Goal: Navigation & Orientation: Find specific page/section

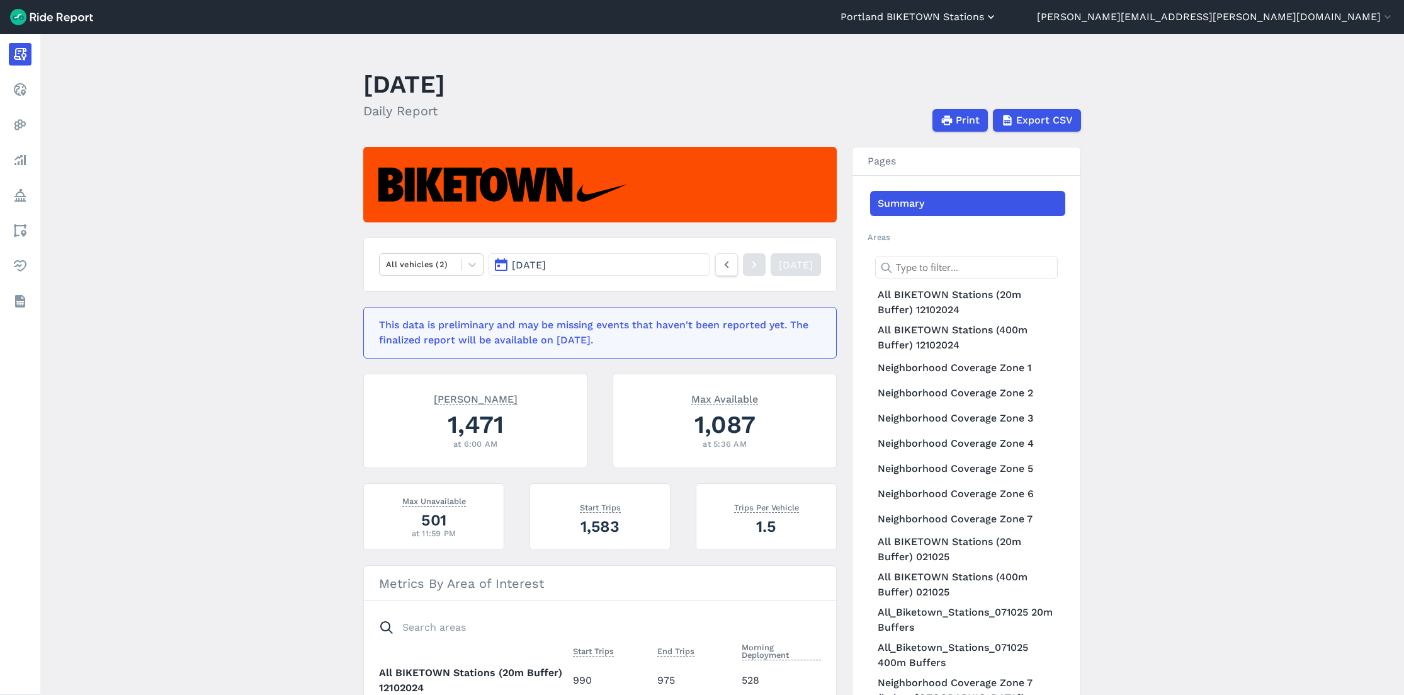
click at [994, 18] on use "button" at bounding box center [991, 17] width 6 height 4
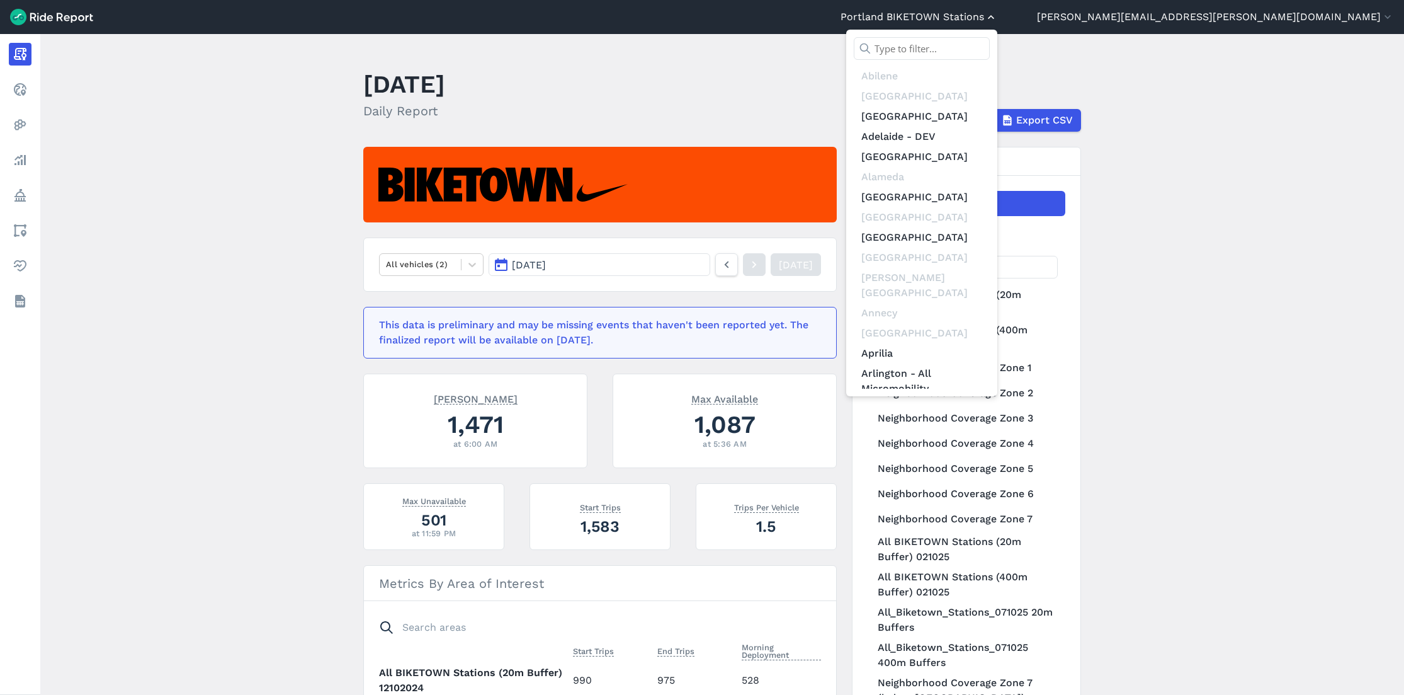
click at [1218, 18] on div at bounding box center [702, 347] width 1404 height 695
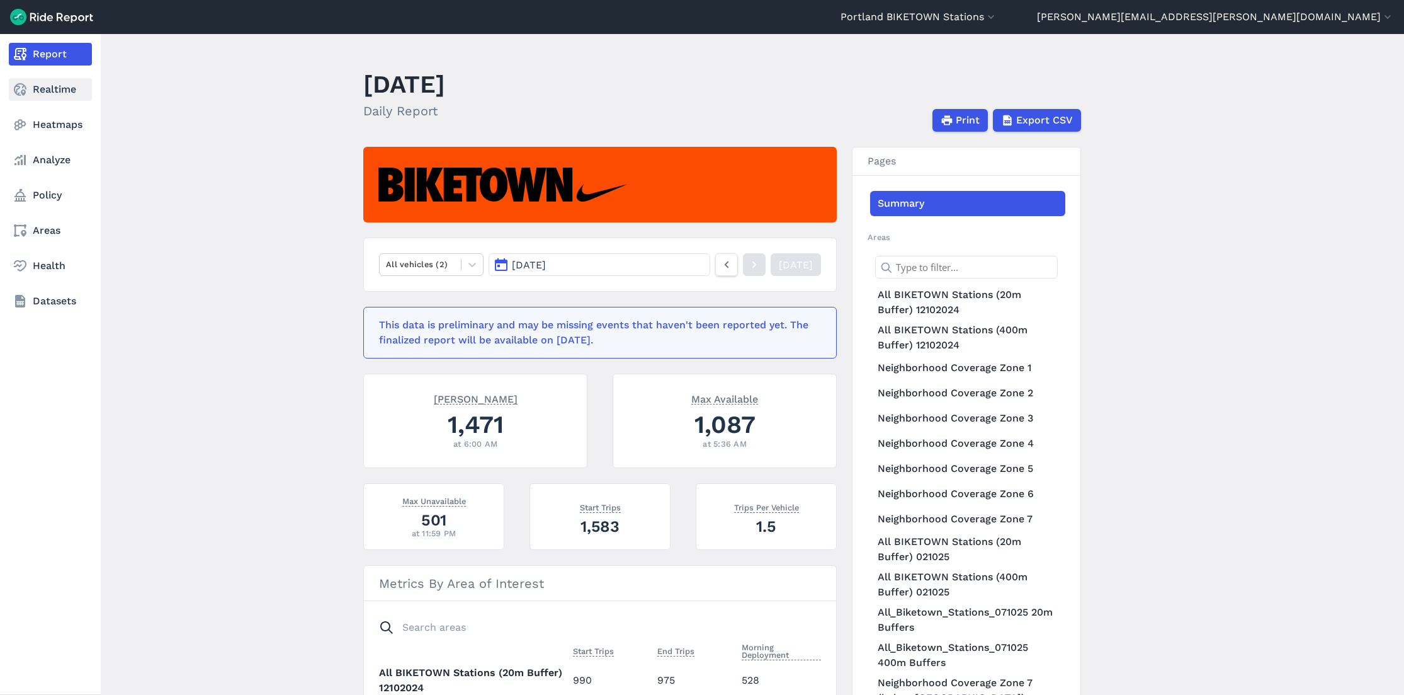
click at [69, 91] on link "Realtime" at bounding box center [50, 89] width 83 height 23
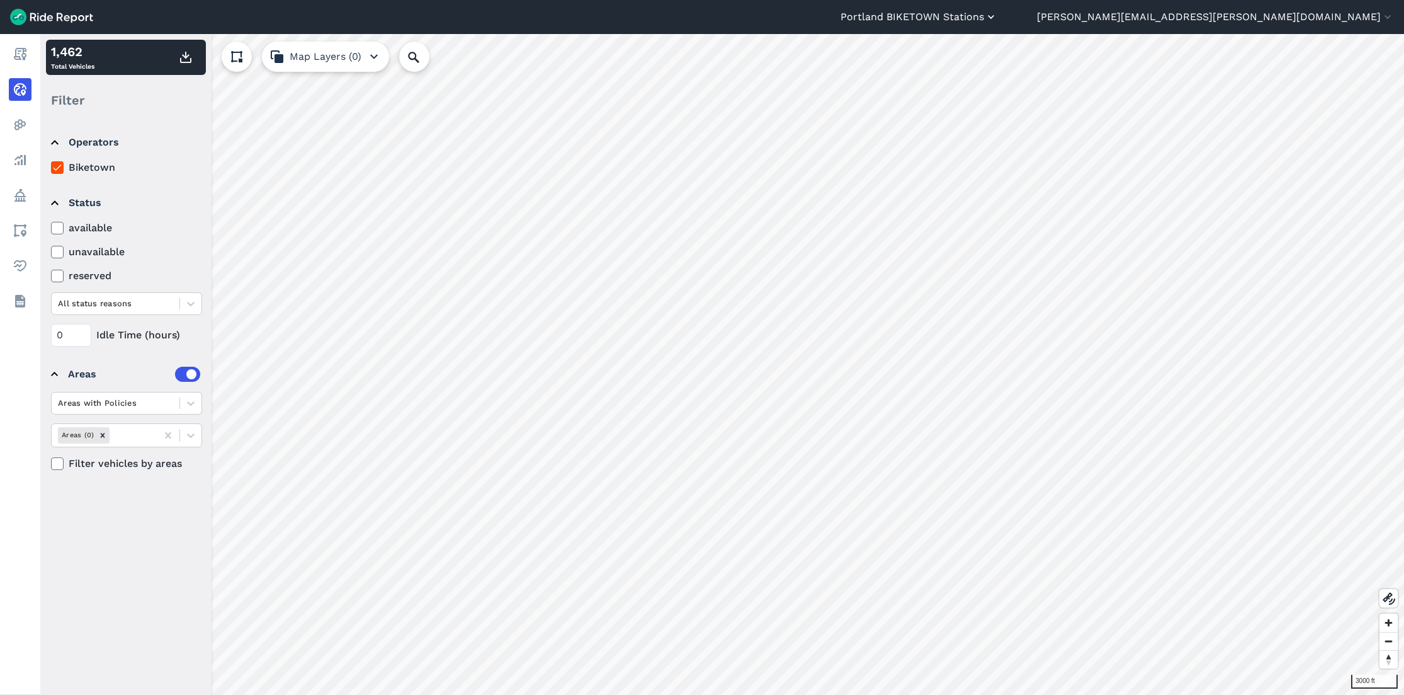
click at [994, 17] on use "button" at bounding box center [991, 17] width 6 height 4
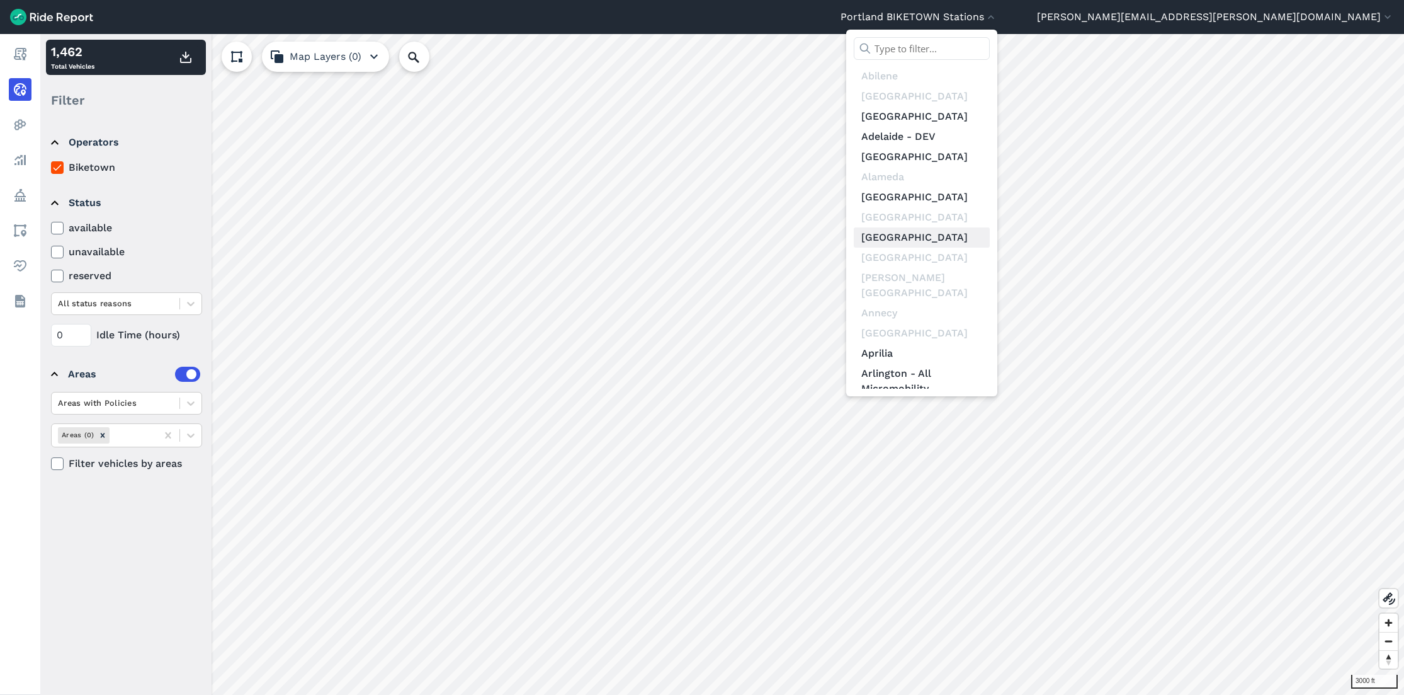
click at [990, 233] on link "[GEOGRAPHIC_DATA]" at bounding box center [922, 237] width 136 height 20
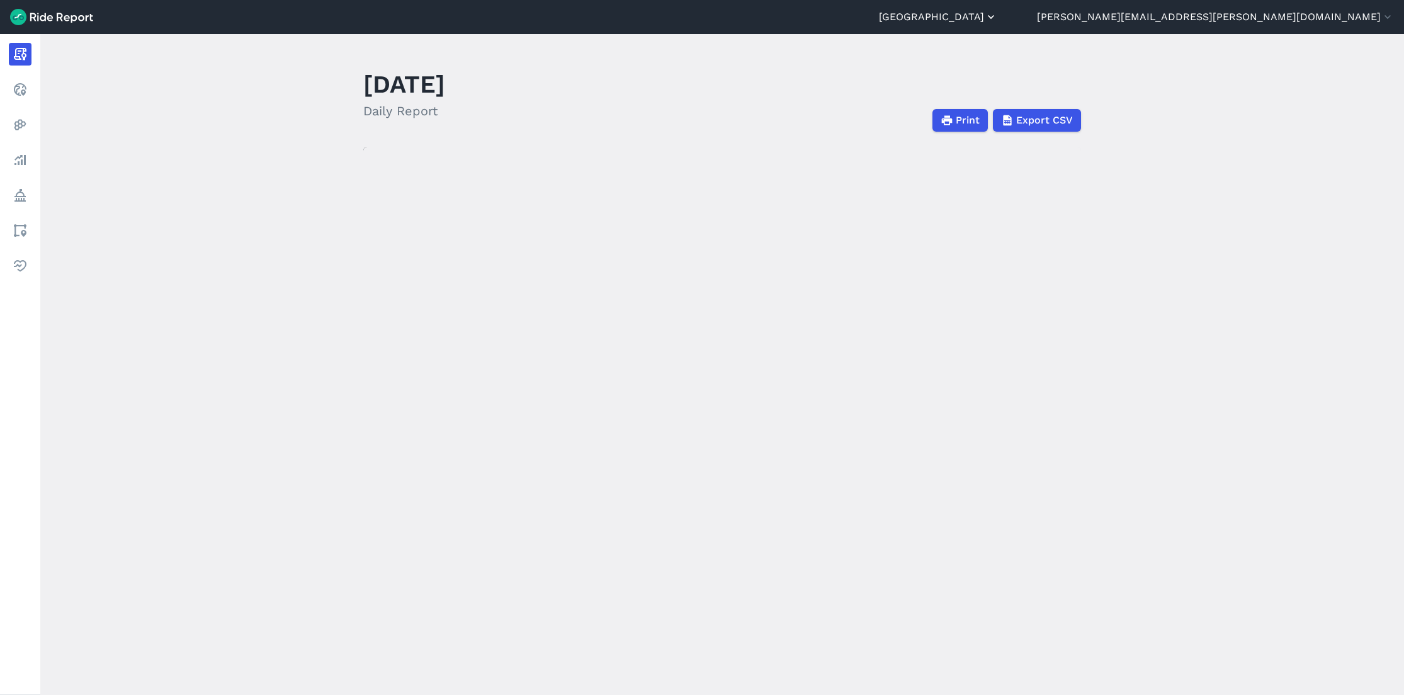
click at [997, 16] on icon "button" at bounding box center [991, 17] width 13 height 13
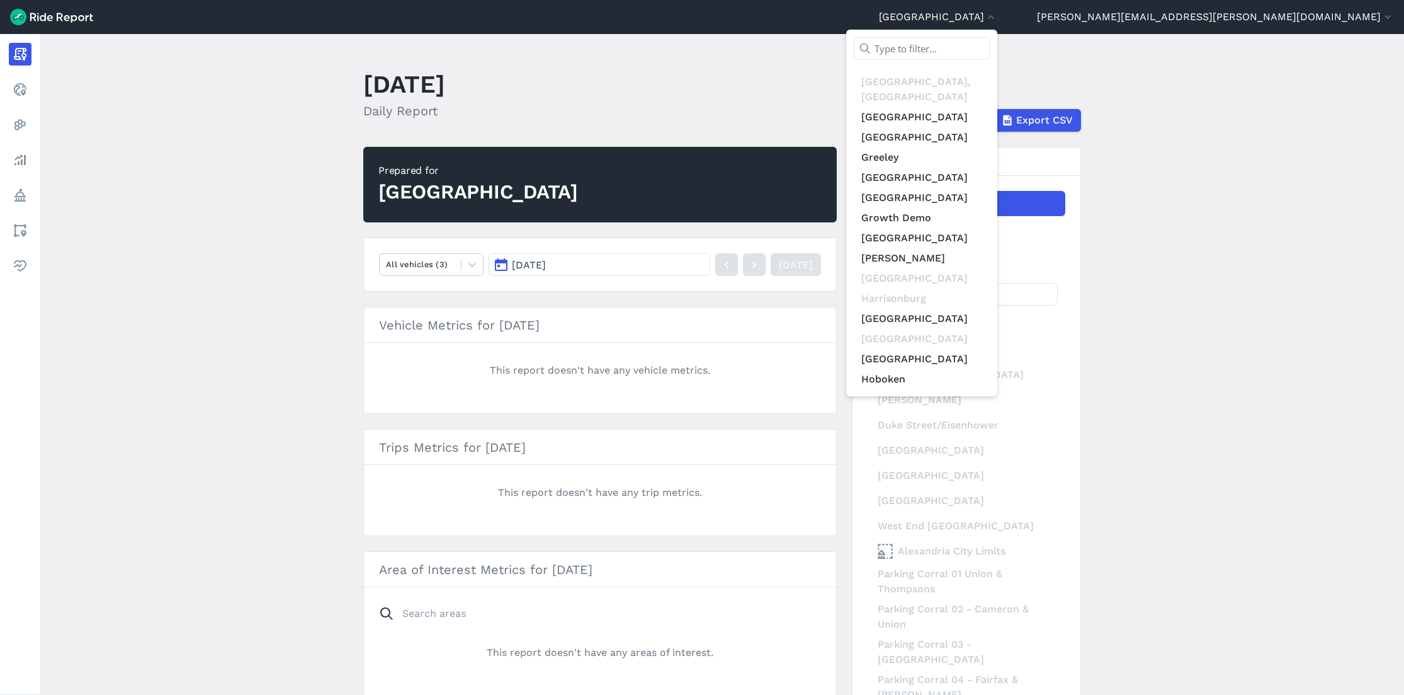
scroll to position [3164, 0]
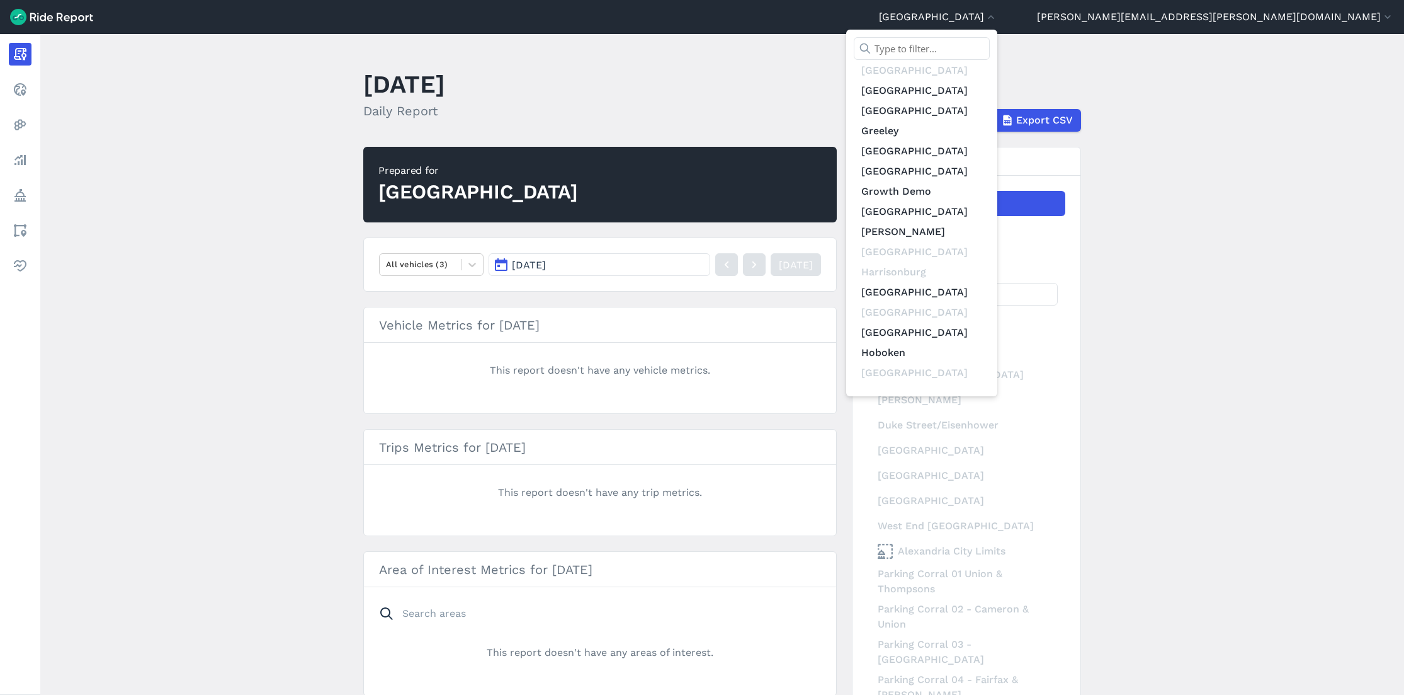
click at [990, 509] on link "[GEOGRAPHIC_DATA]" at bounding box center [922, 519] width 136 height 20
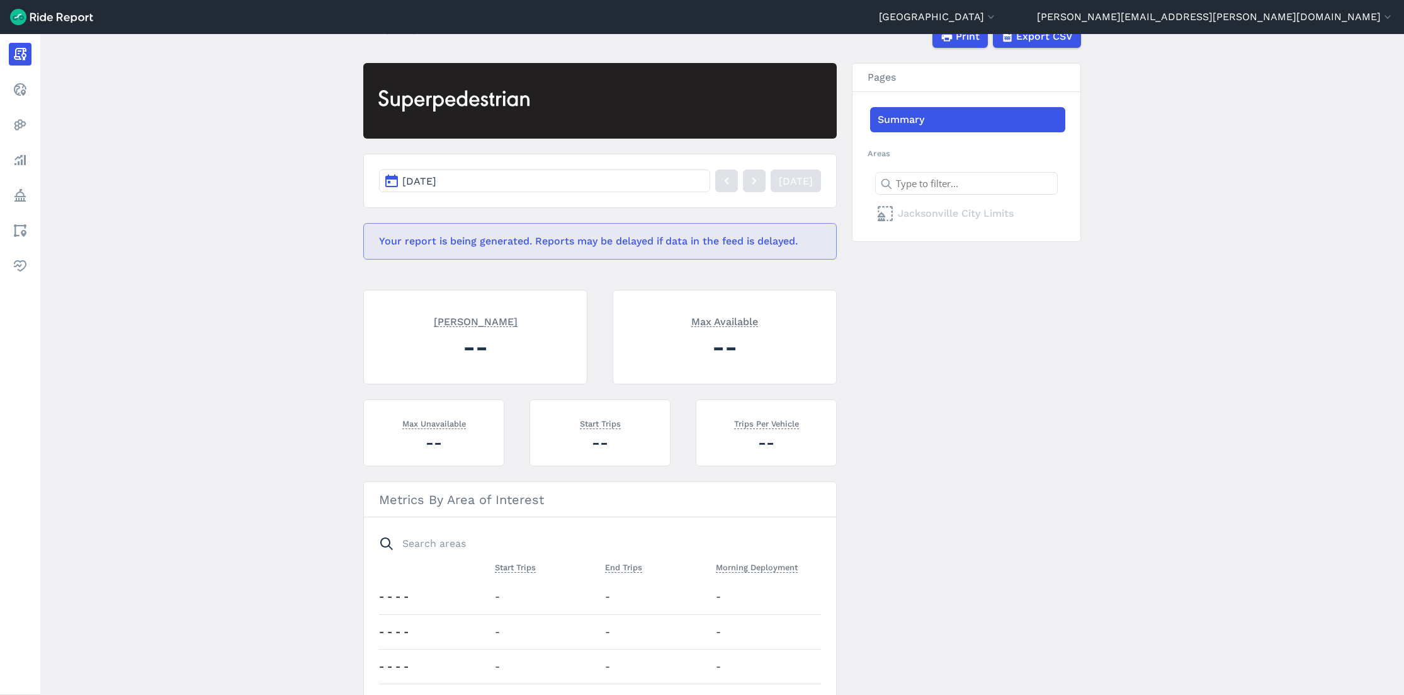
scroll to position [74, 0]
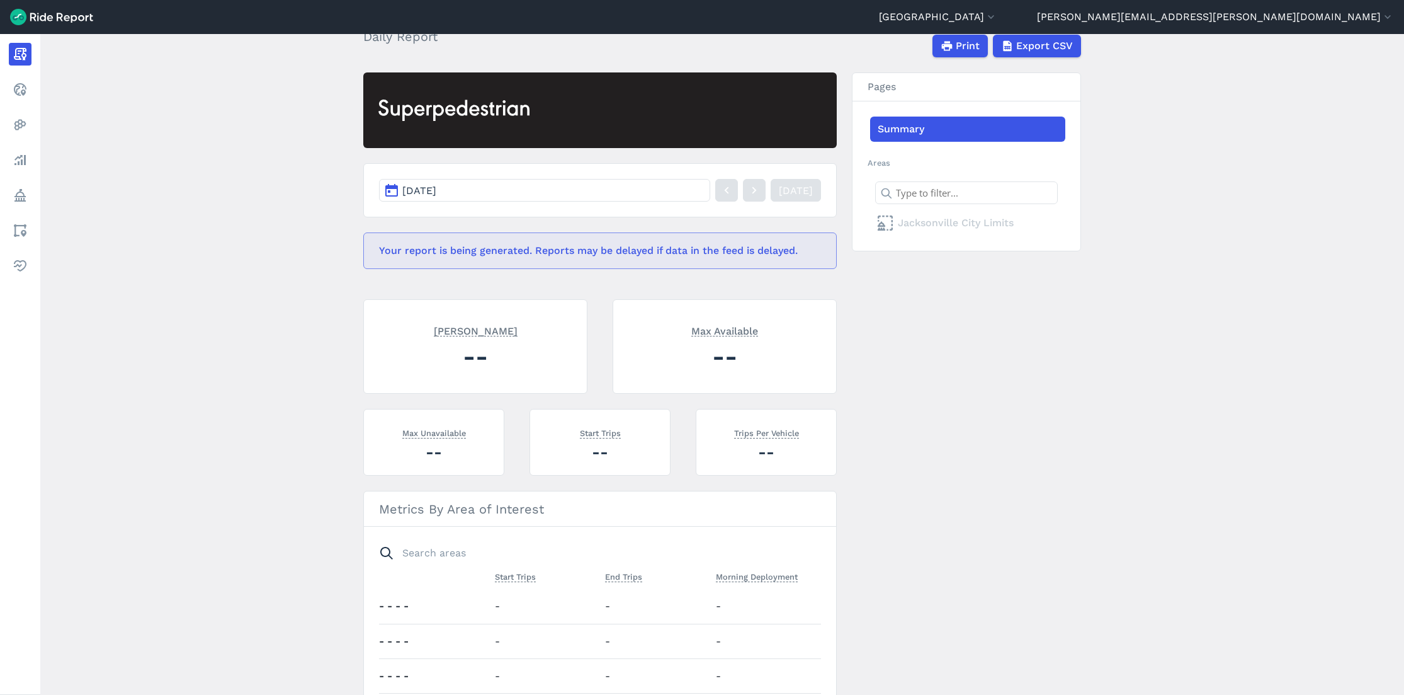
click at [638, 192] on button "[DATE]" at bounding box center [544, 190] width 331 height 23
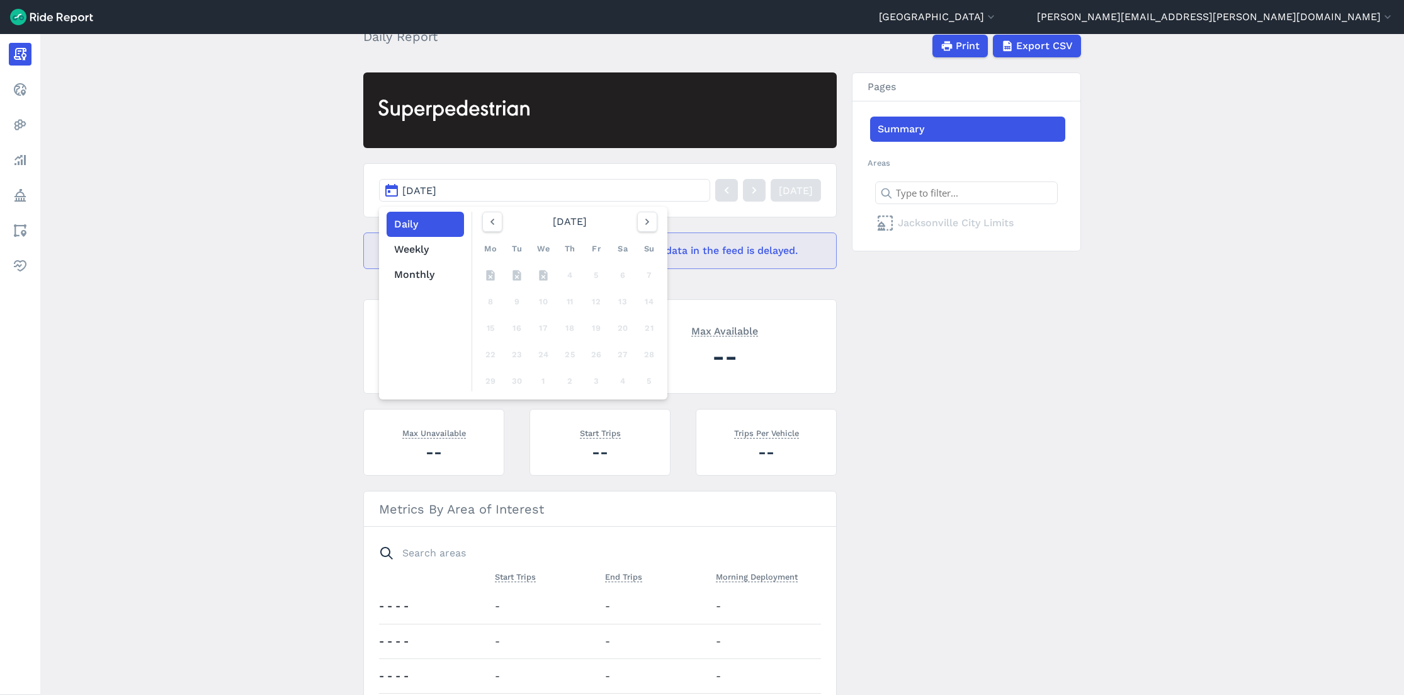
click at [638, 192] on button "[DATE]" at bounding box center [544, 190] width 331 height 23
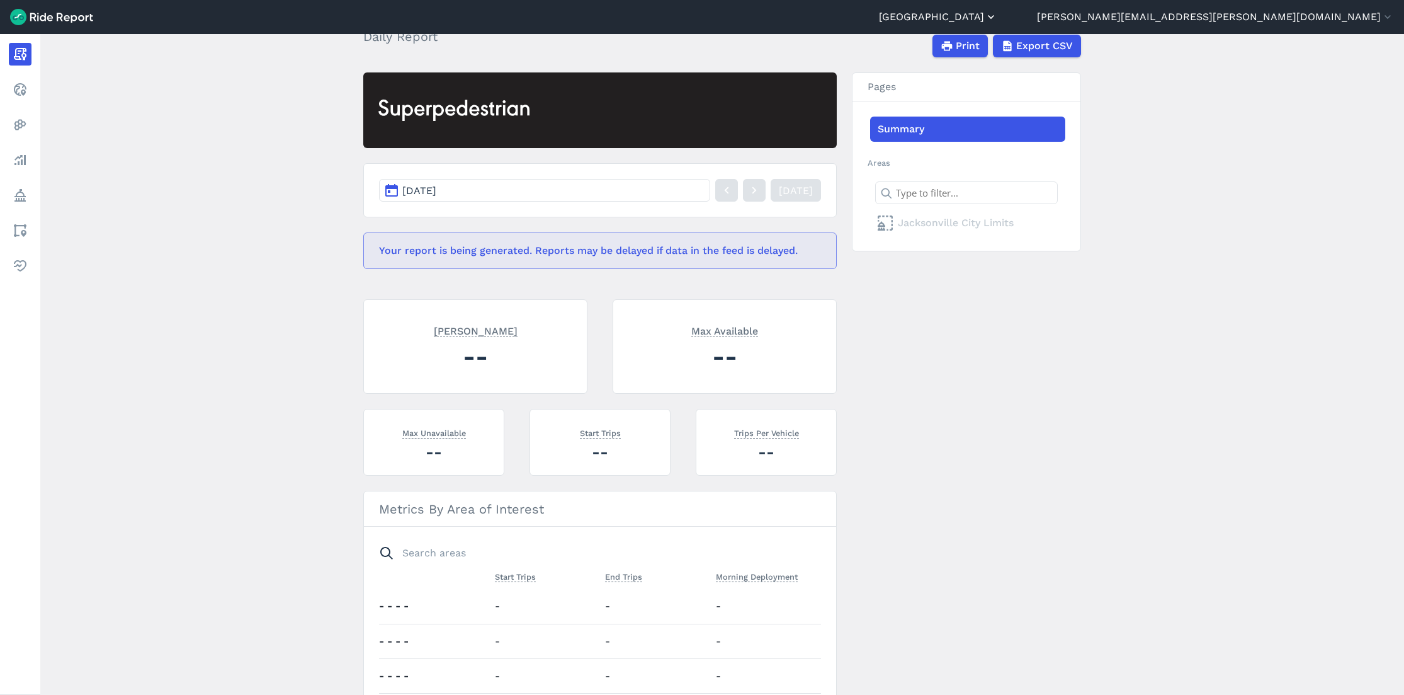
click at [997, 21] on icon "button" at bounding box center [991, 17] width 13 height 13
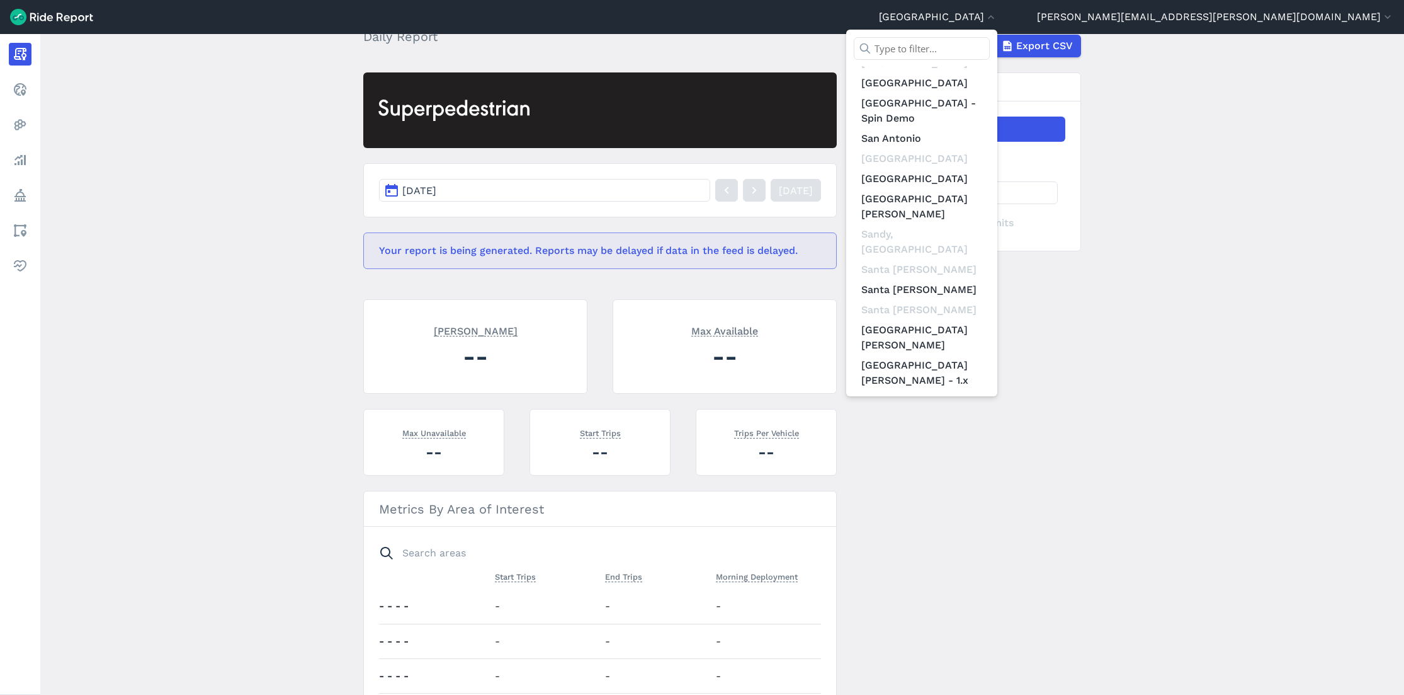
scroll to position [7004, 0]
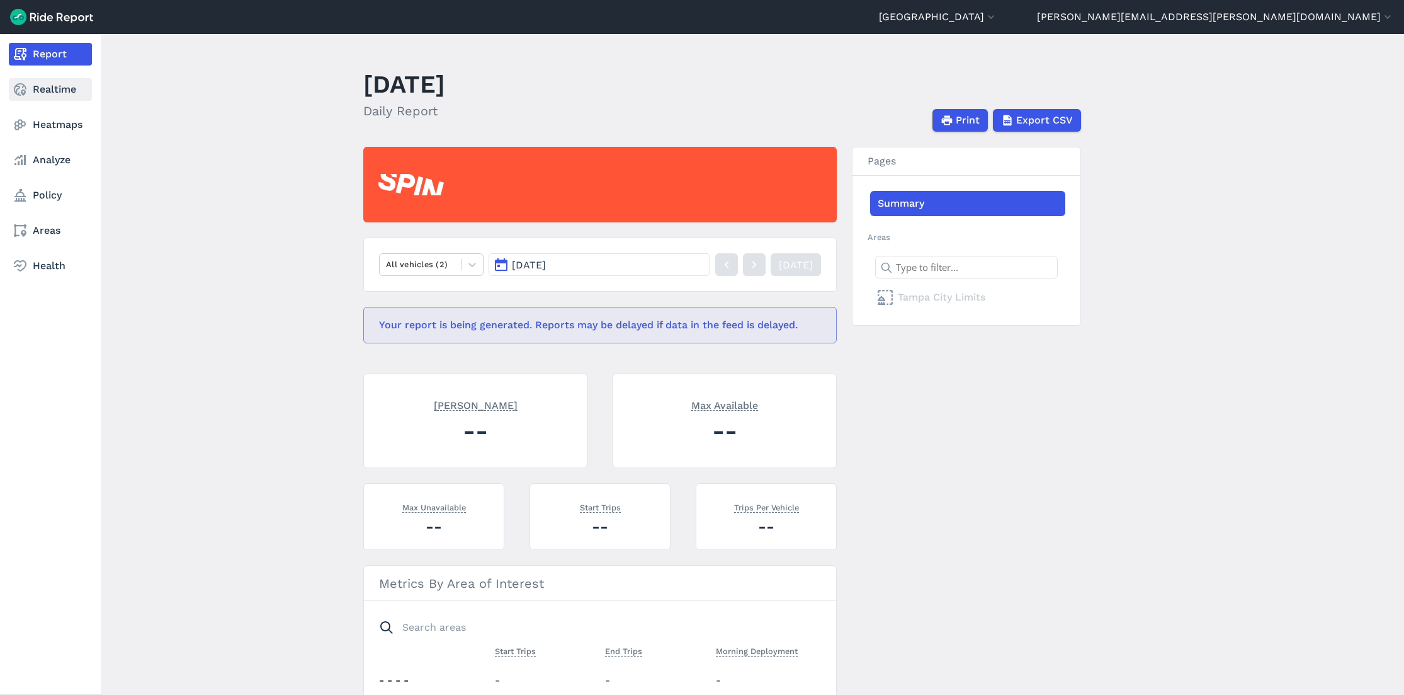
click at [38, 88] on link "Realtime" at bounding box center [50, 89] width 83 height 23
